Goal: Transaction & Acquisition: Download file/media

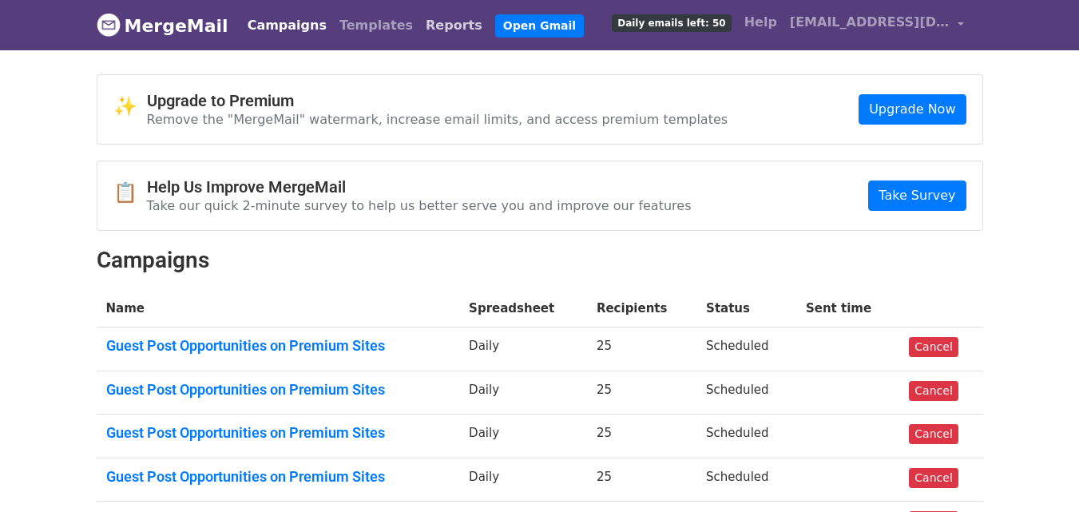
click at [419, 23] on link "Reports" at bounding box center [454, 26] width 70 height 32
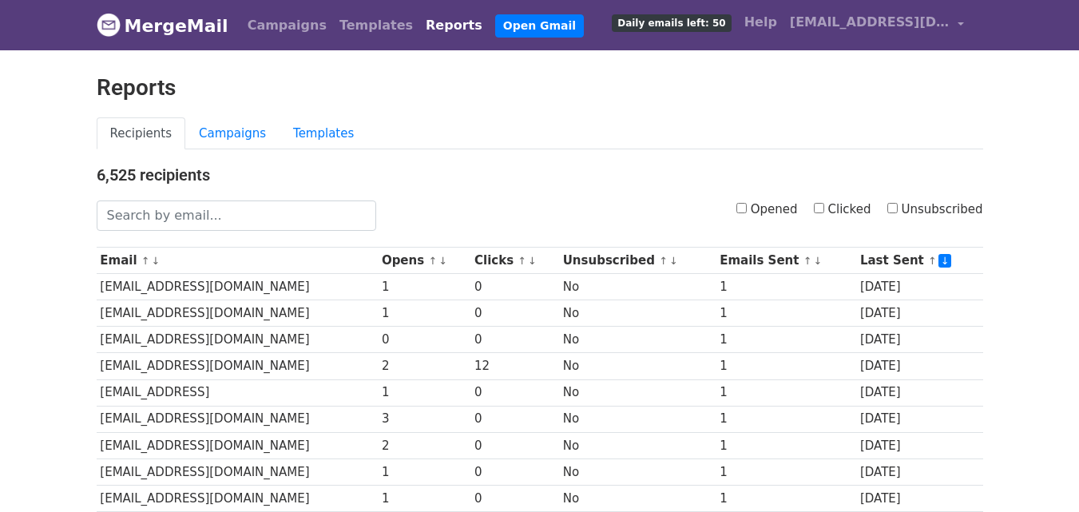
click at [825, 209] on input "Clicked" at bounding box center [819, 208] width 10 height 10
checkbox input "true"
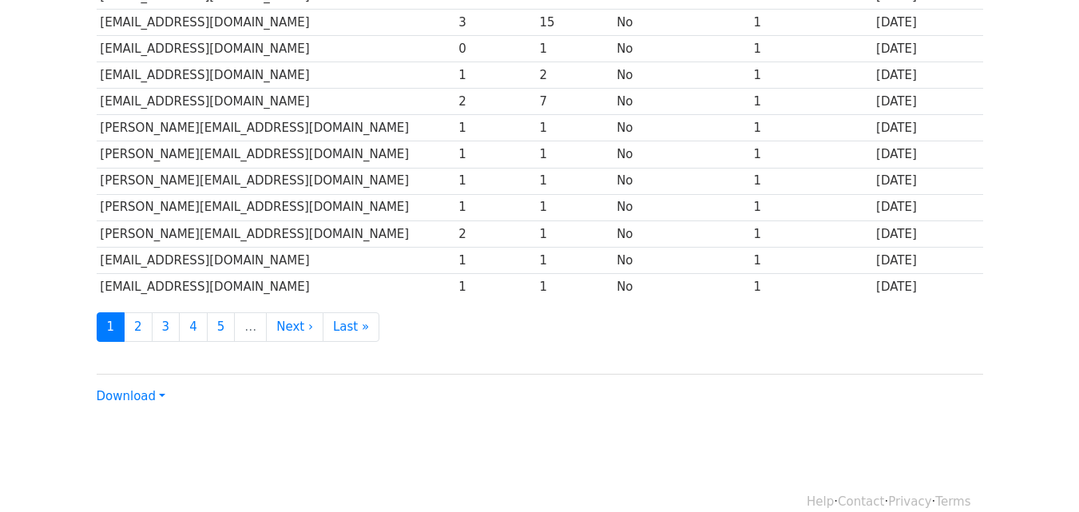
scroll to position [789, 0]
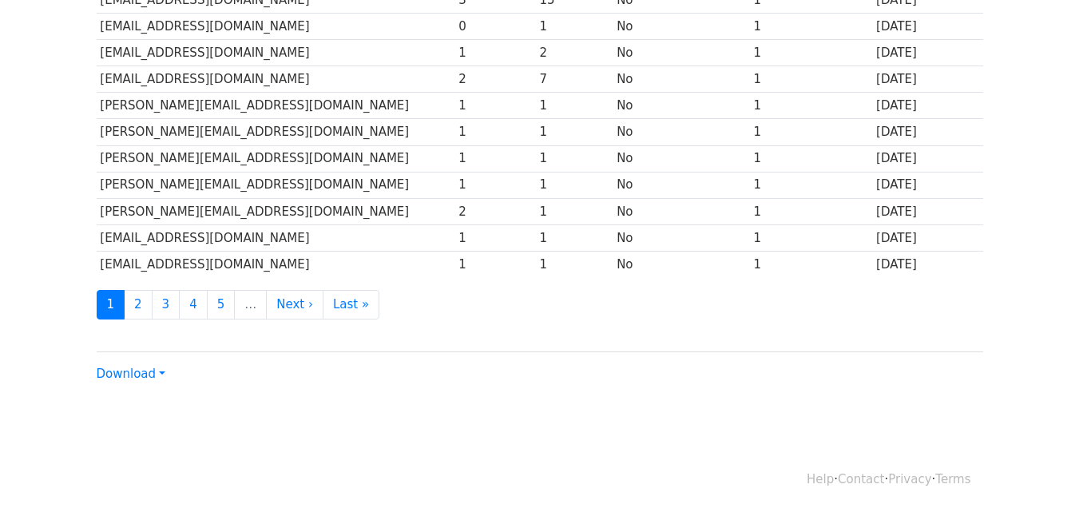
click at [137, 381] on div "Download CSV Excel" at bounding box center [540, 368] width 887 height 32
click at [137, 373] on link "Download" at bounding box center [131, 374] width 69 height 14
click at [135, 405] on link "CSV" at bounding box center [160, 405] width 126 height 26
